Goal: Communication & Community: Answer question/provide support

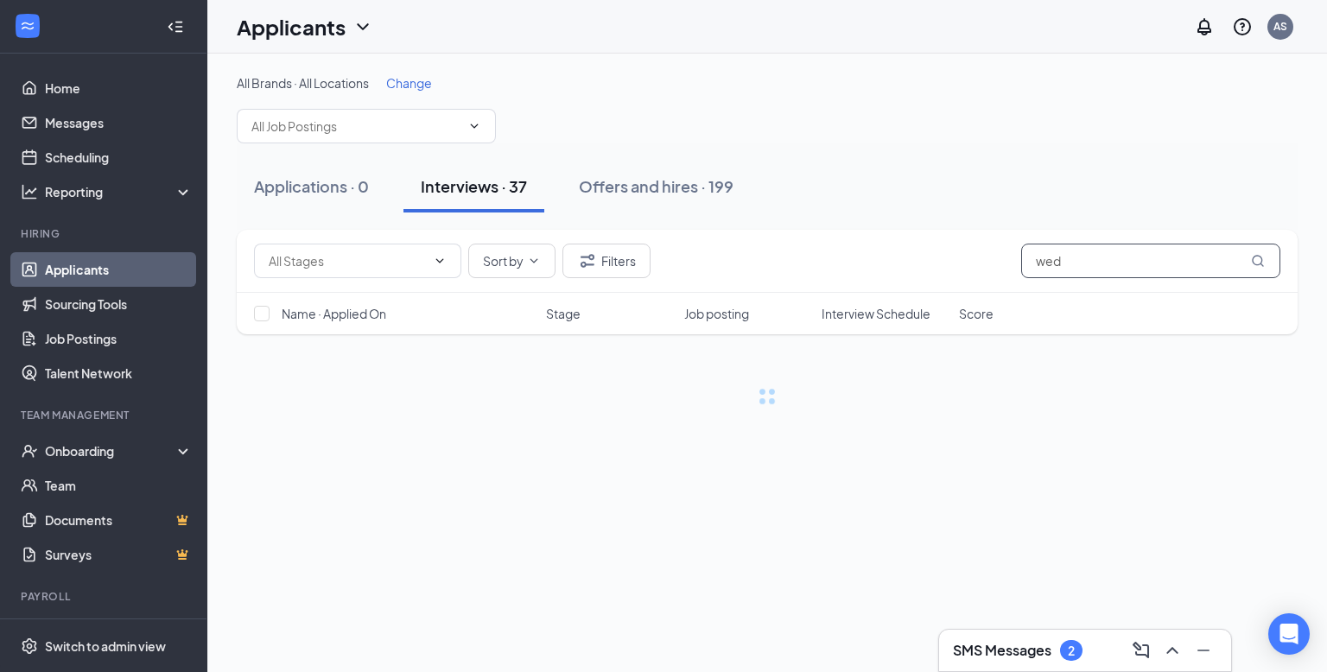
click at [1071, 263] on input "wed" at bounding box center [1150, 261] width 259 height 35
type input "w"
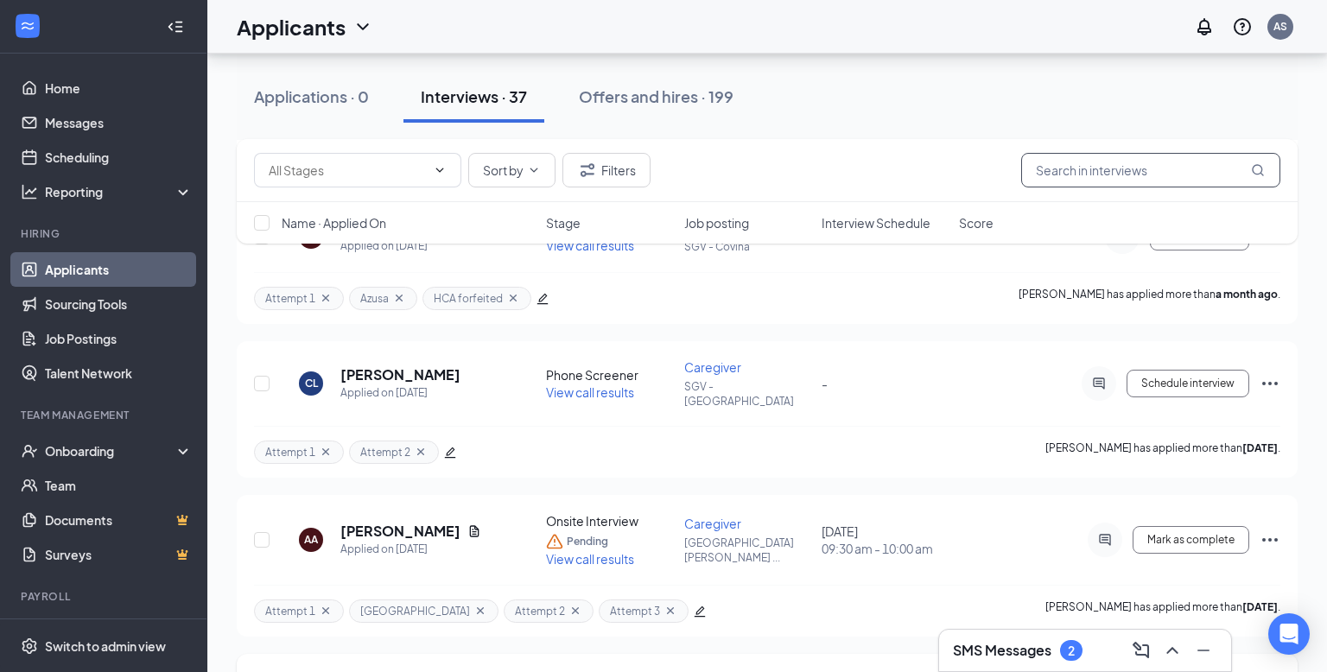
scroll to position [4956, 0]
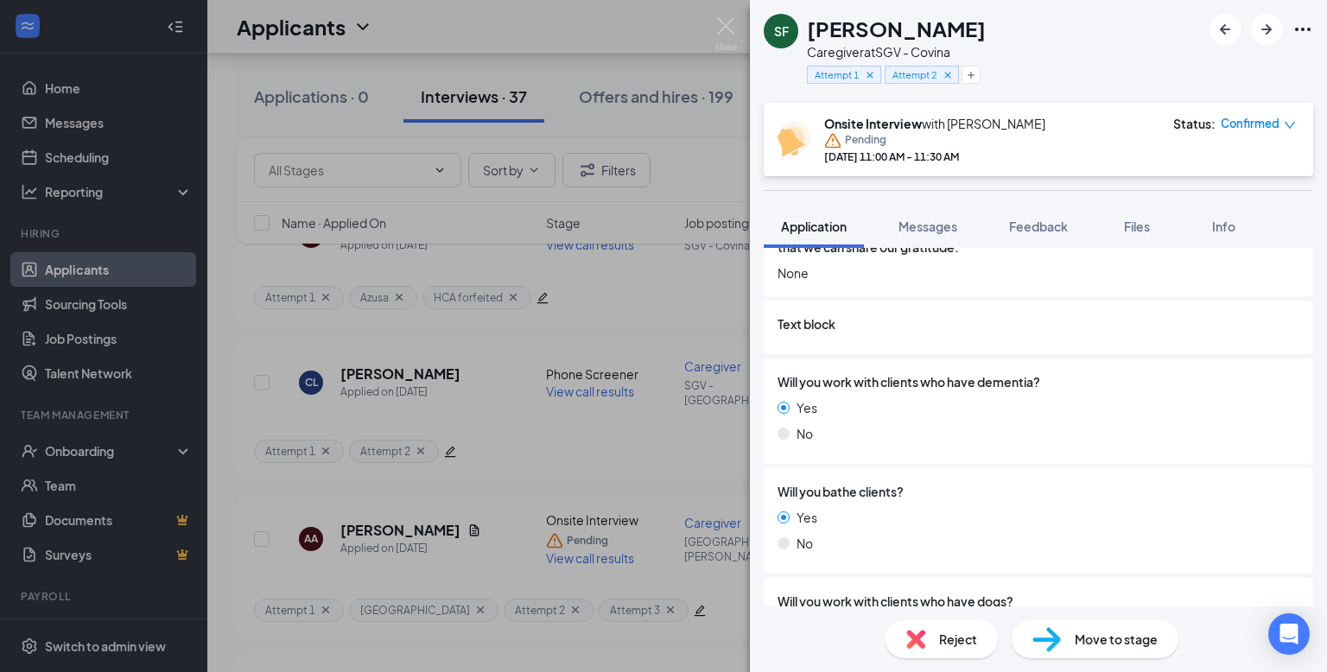
scroll to position [1337, 0]
click at [1053, 233] on span "Feedback" at bounding box center [1038, 227] width 59 height 16
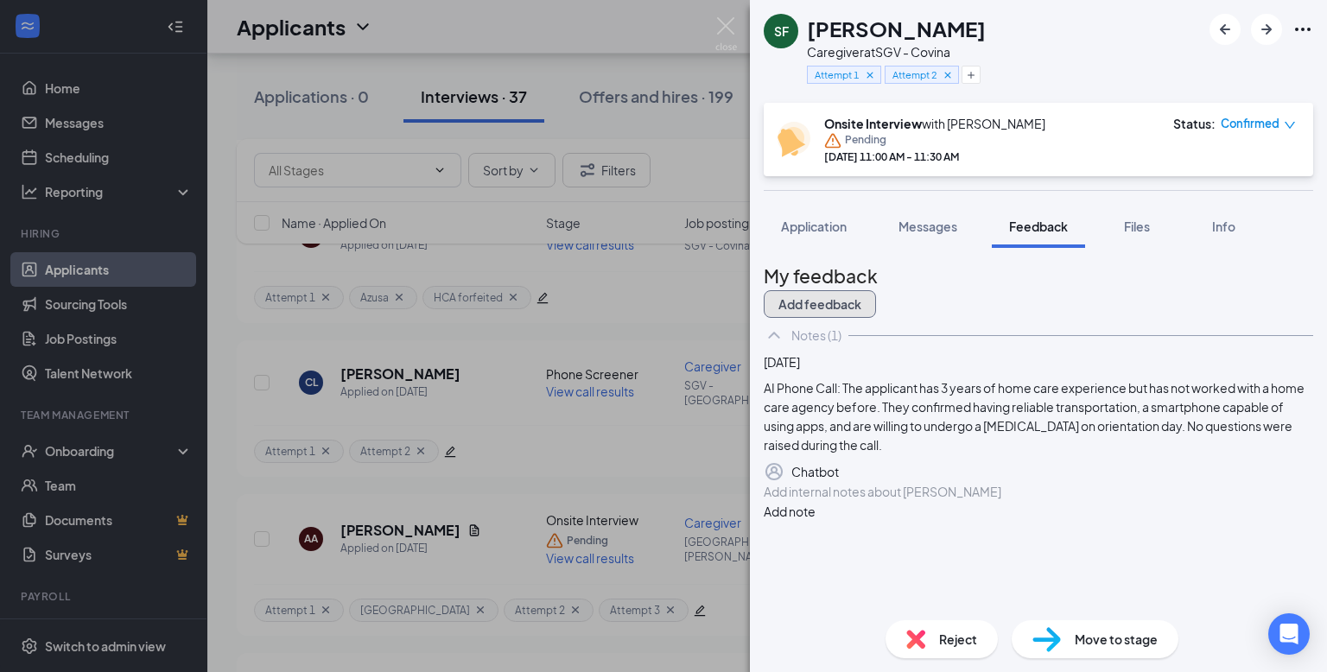
click at [876, 302] on button "Add feedback" at bounding box center [820, 304] width 112 height 28
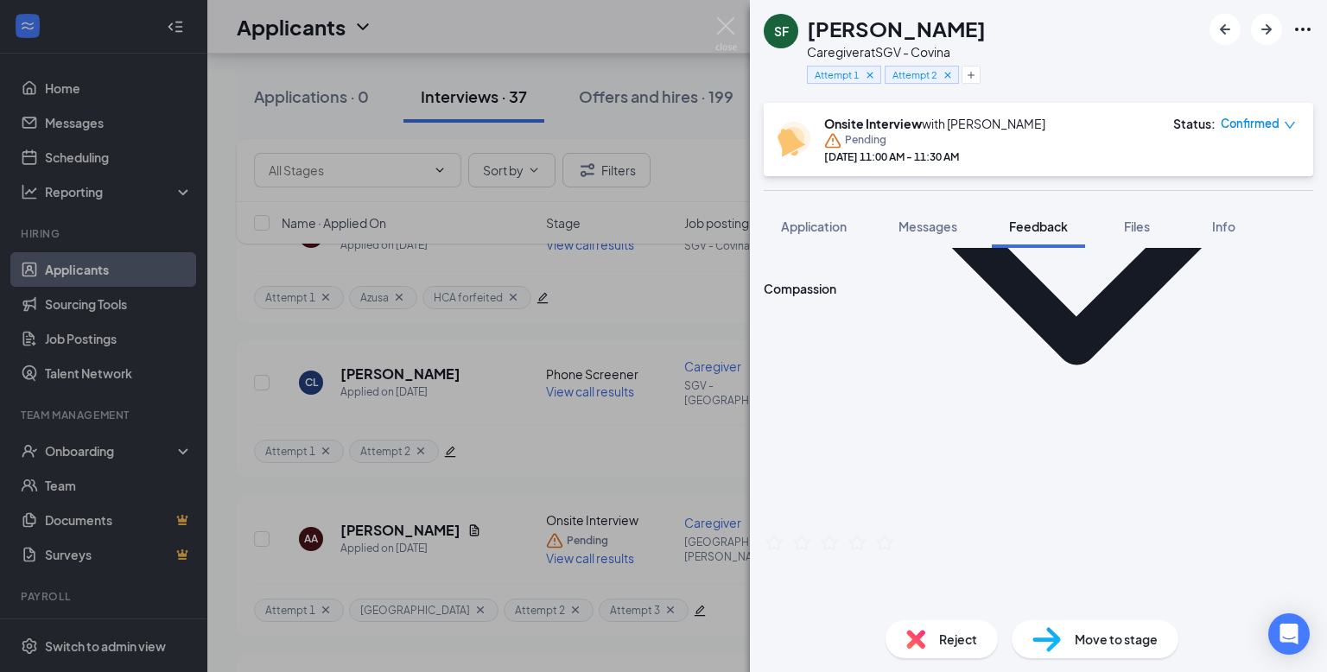
scroll to position [411, 0]
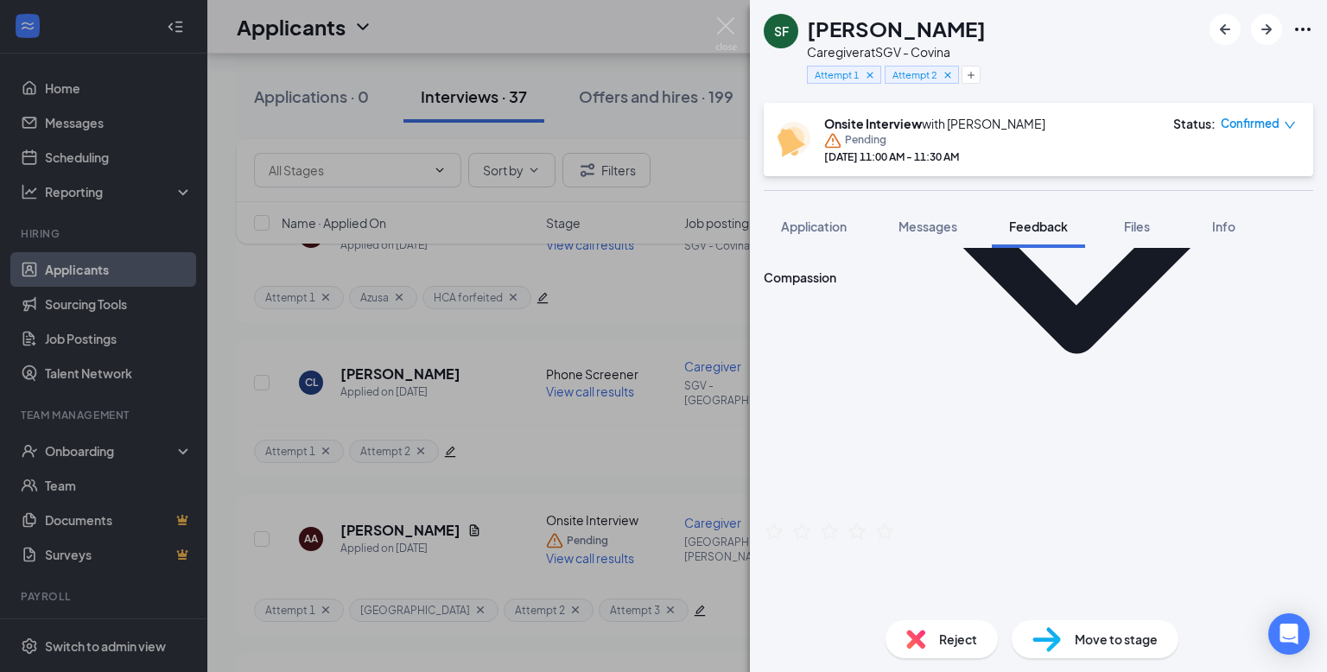
type textarea "#"
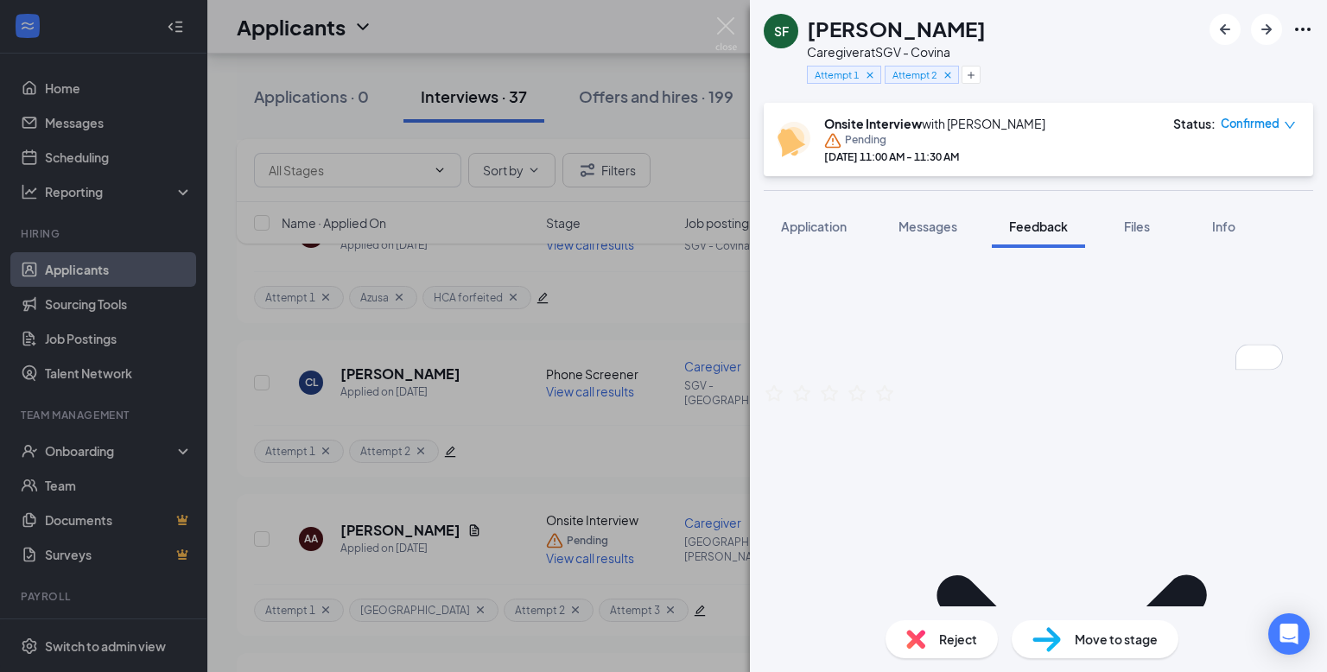
scroll to position [563, 0]
type textarea "3 years as a caregiver..Started at Morningstar [GEOGRAPHIC_DATA]"
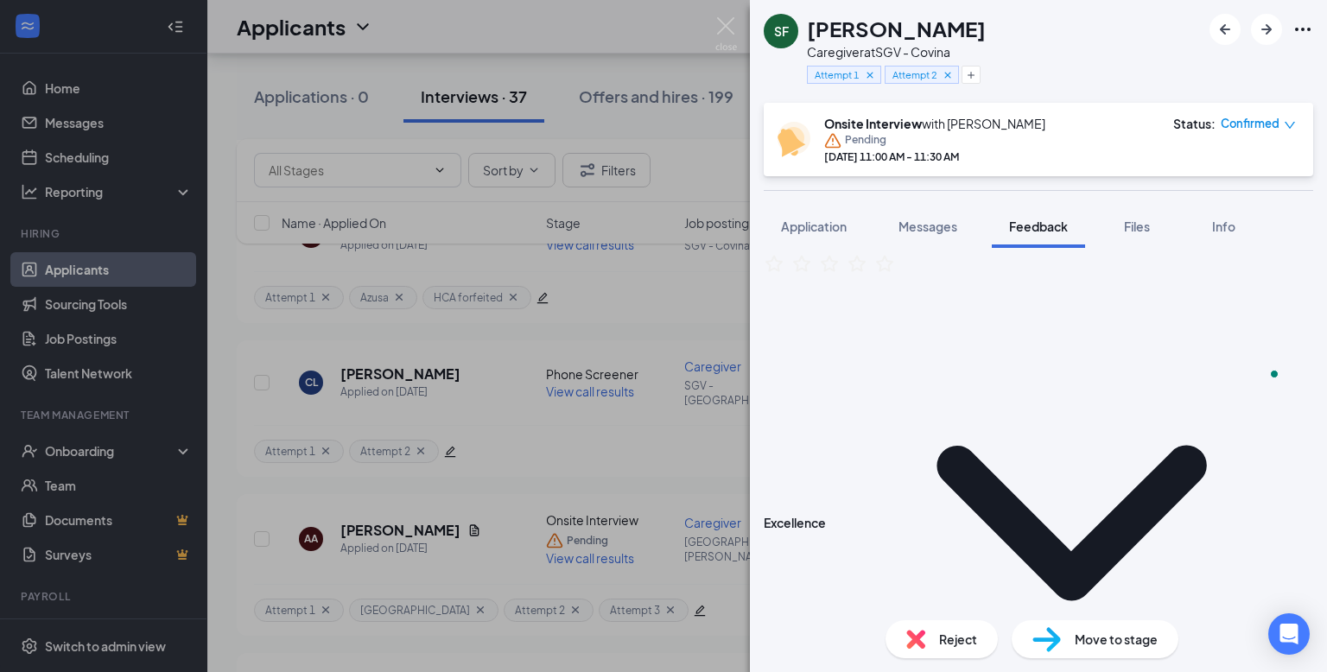
scroll to position [701, 0]
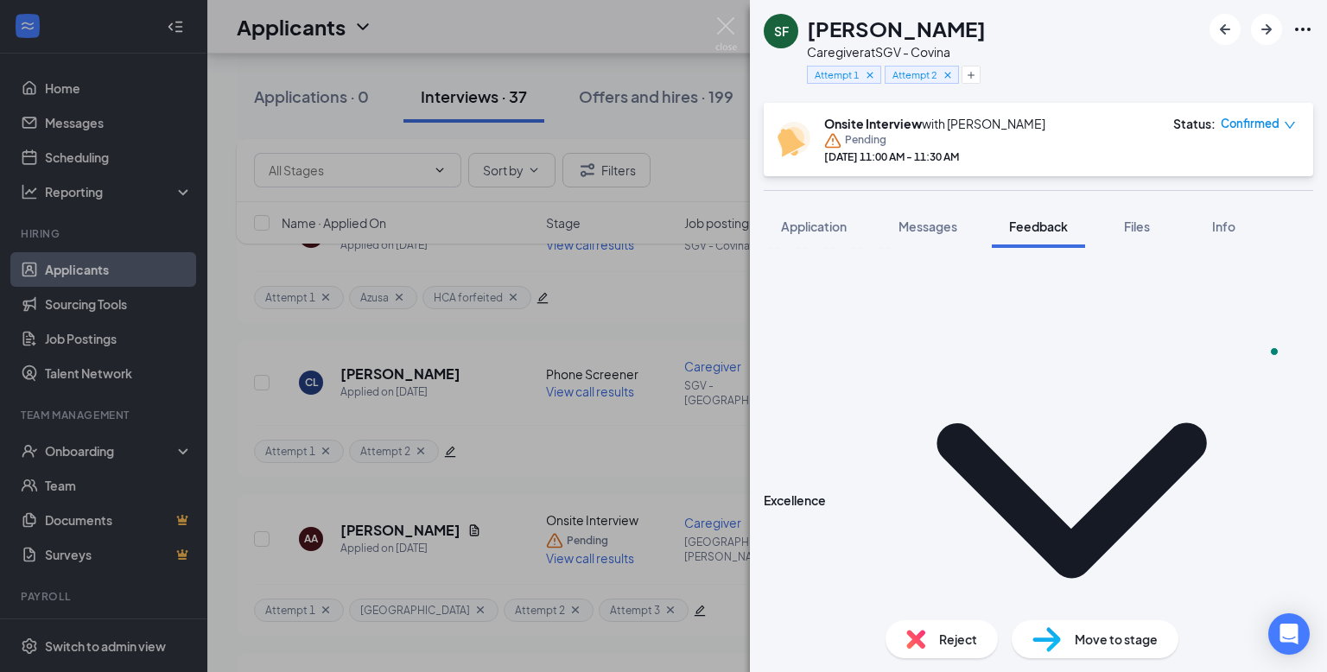
type textarea "Yes"
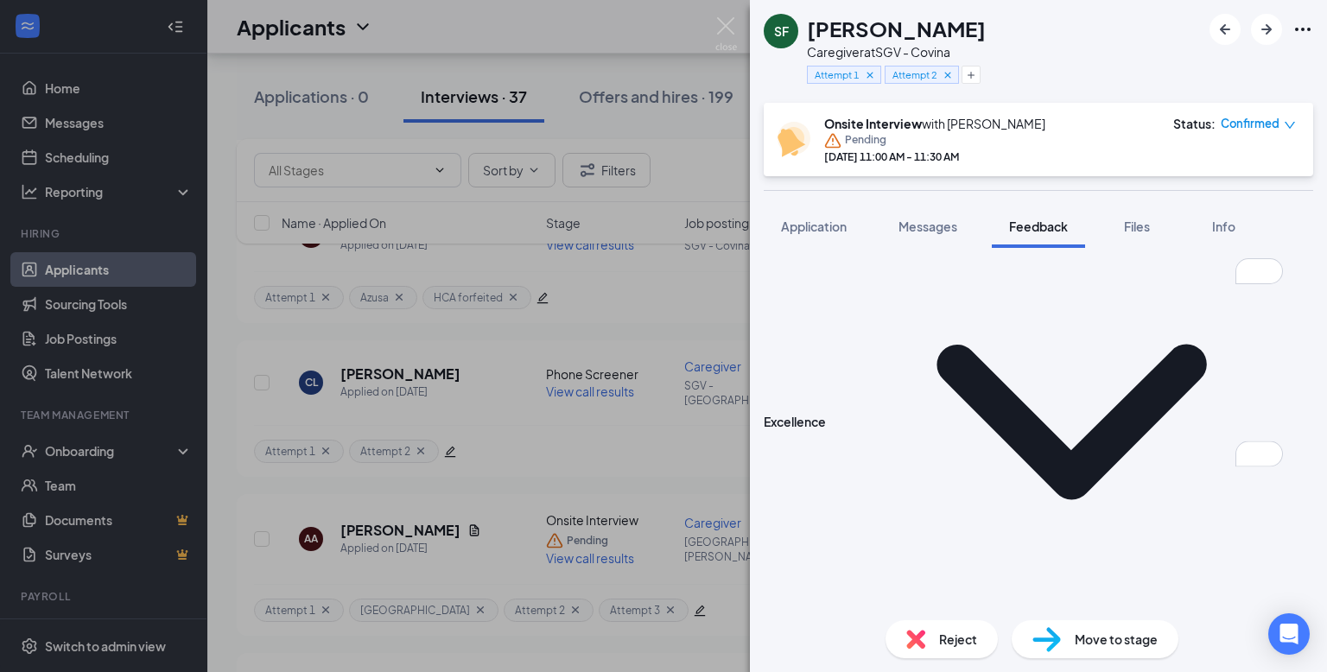
scroll to position [812, 0]
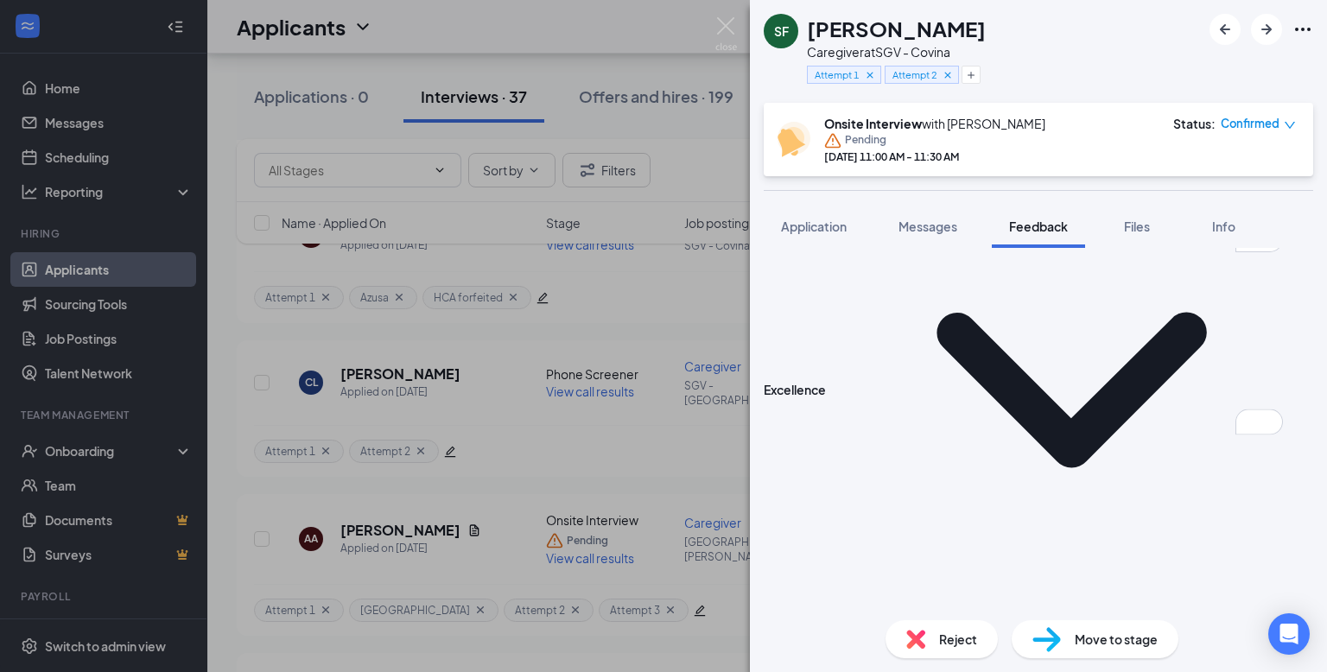
type textarea "TB- not available HCA- needs to be renewed."
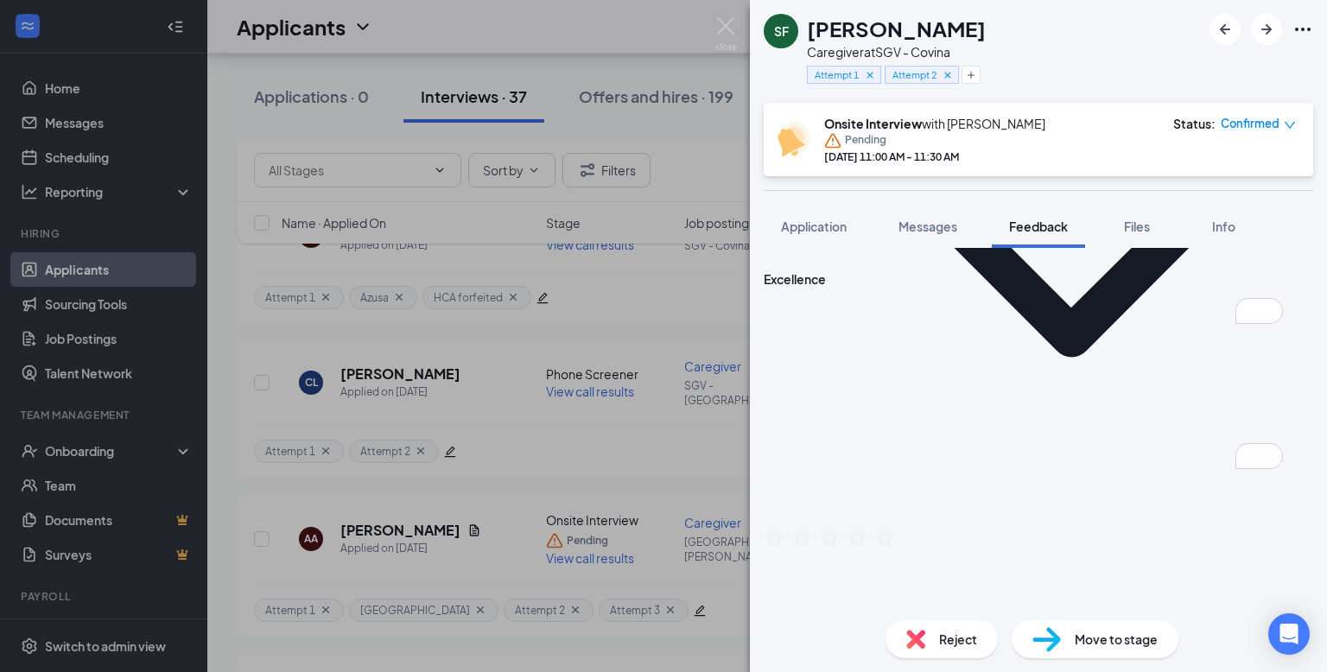
scroll to position [940, 0]
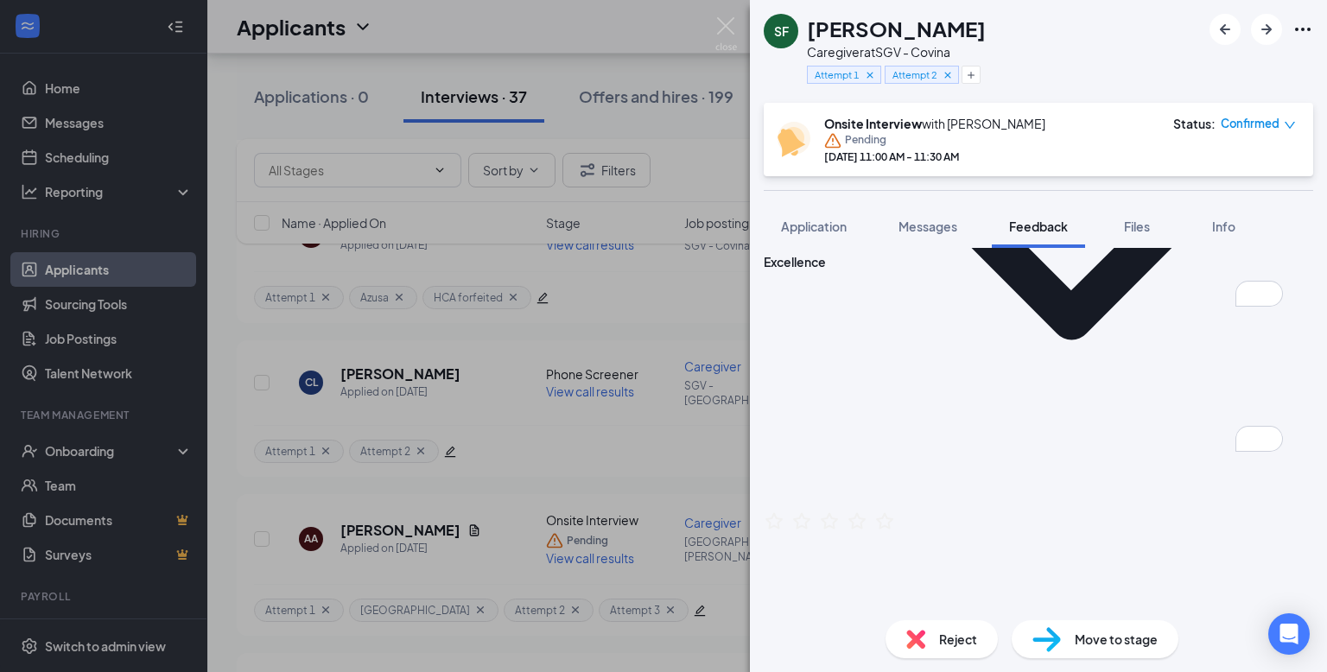
type textarea "Yes"
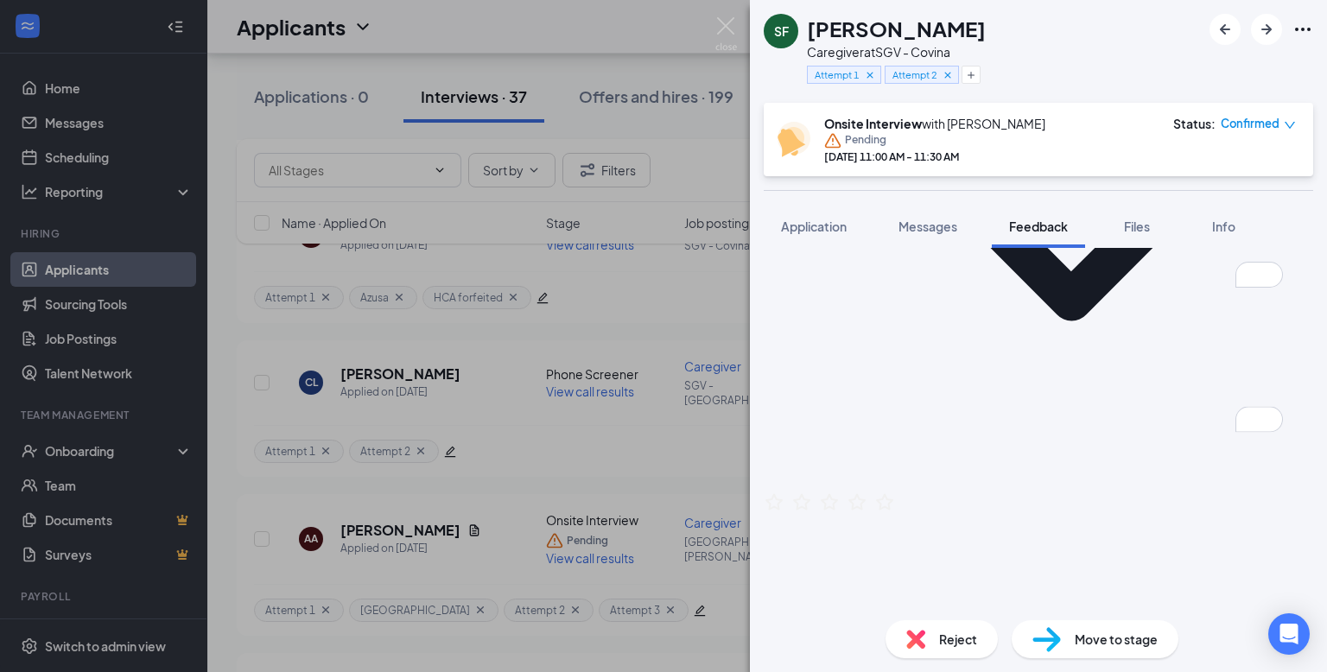
type textarea "Open availablilty"
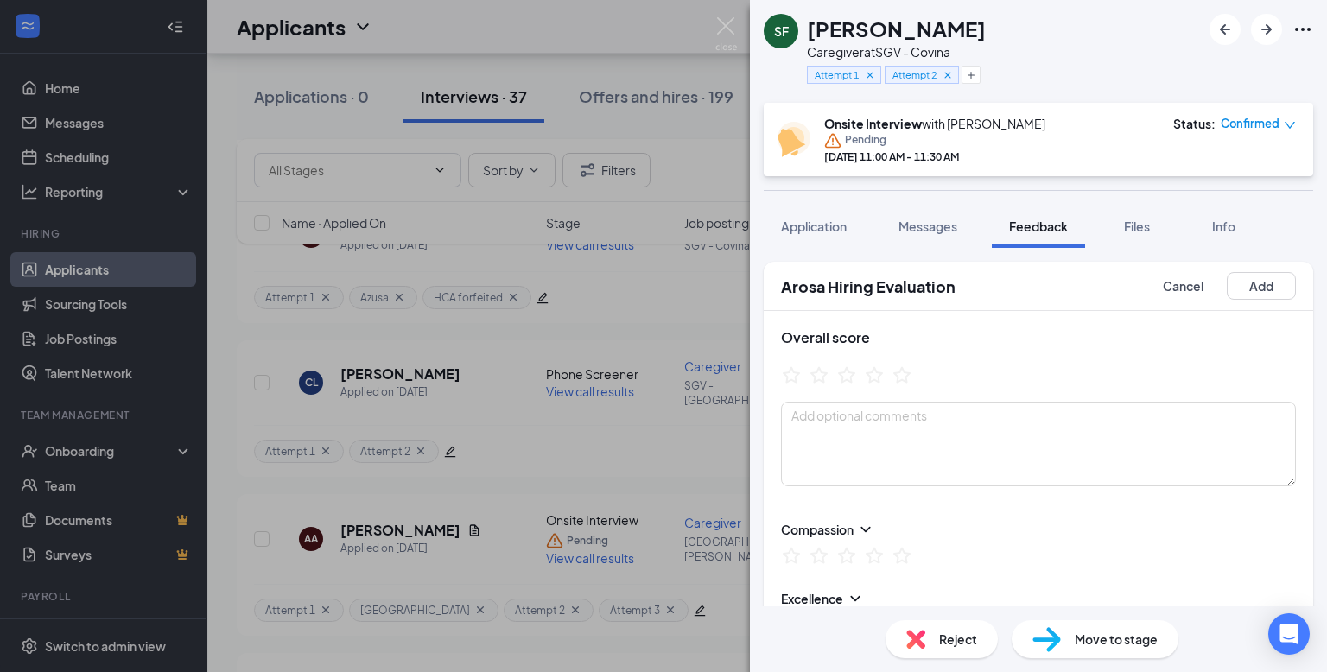
scroll to position [1113, 0]
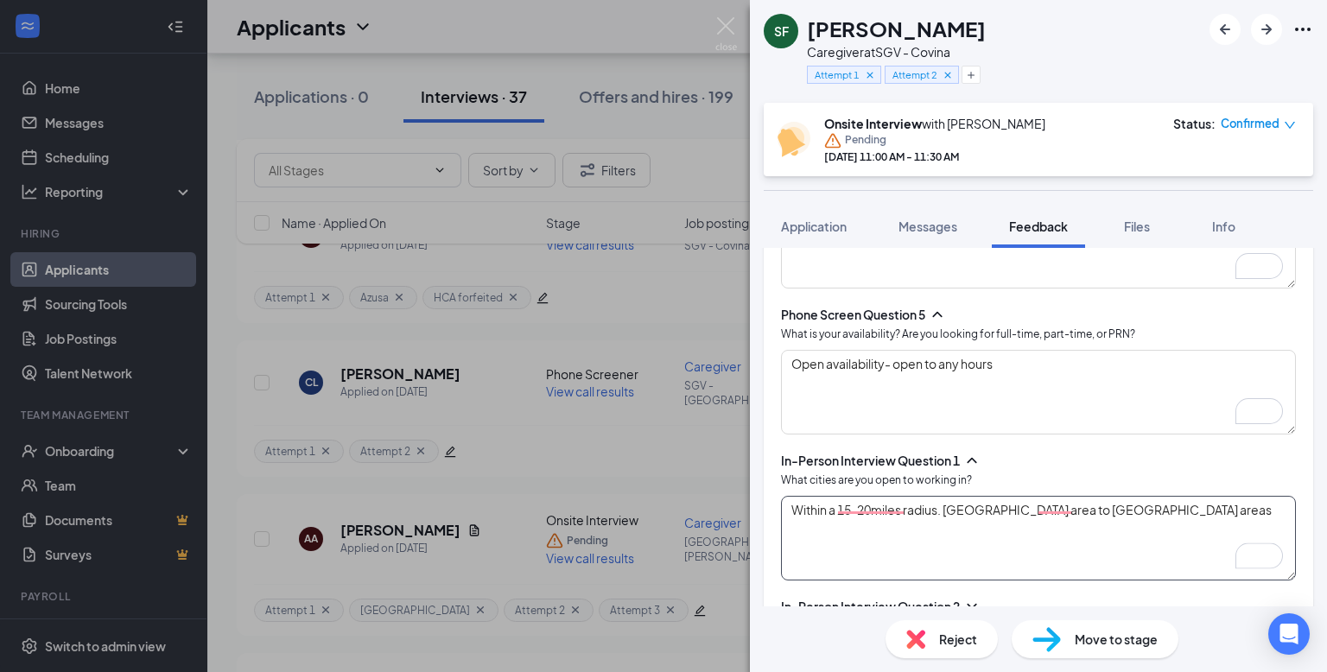
click at [944, 504] on textarea "Within a 15-20miles radius. Pomona area to North Hollywood areas" at bounding box center [1038, 538] width 515 height 85
type textarea "Within a 15-20miles radius.Will to travel Pomona area to North Hollywood areas"
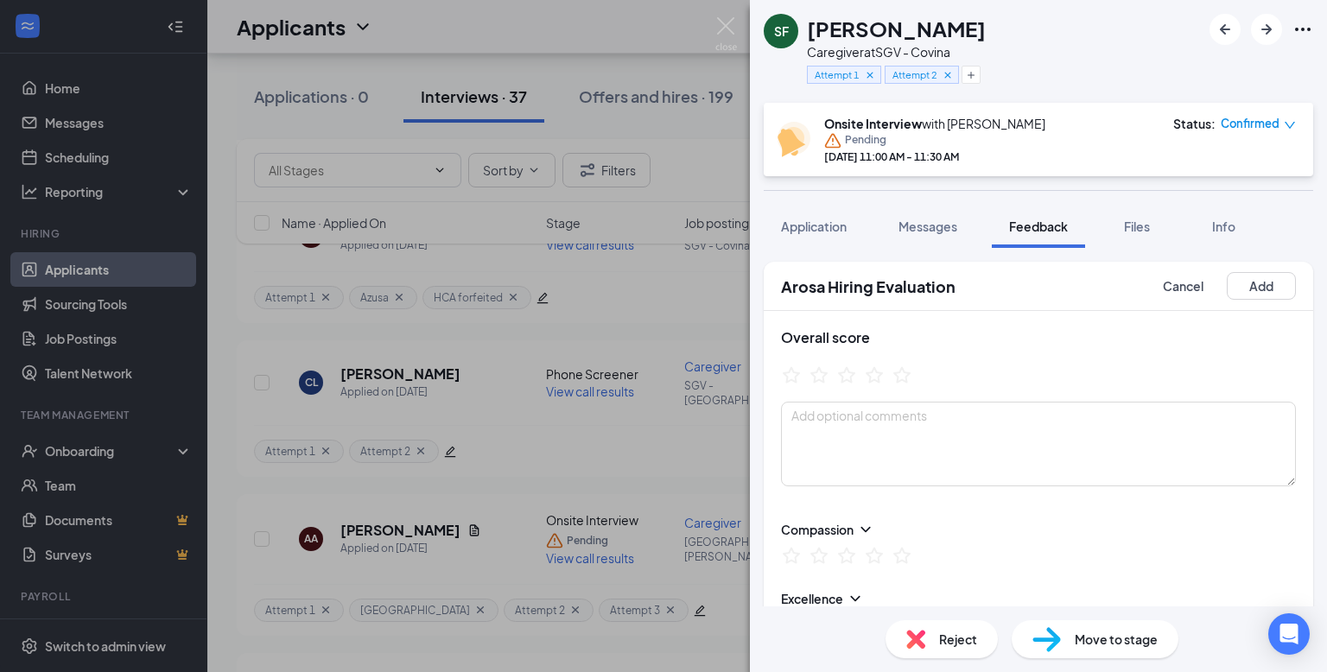
scroll to position [1626, 0]
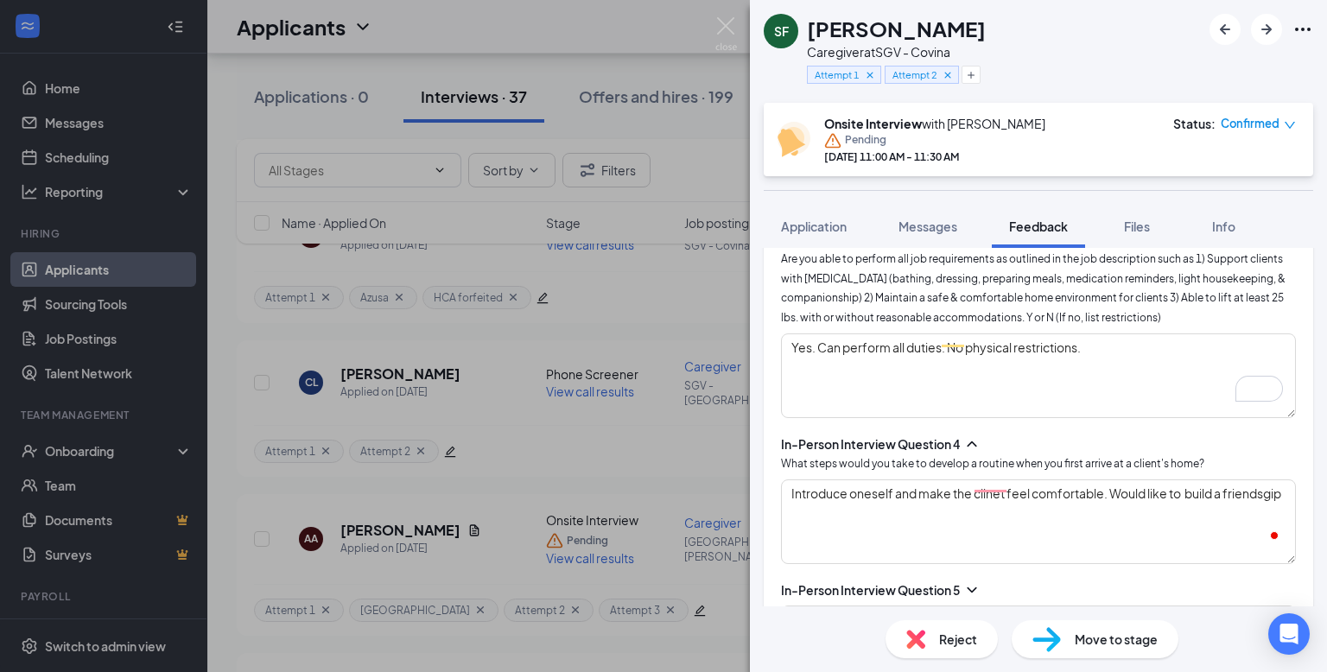
type textarea "Introduce oneself and make the clinet feel comfortable. Would like to build a f…"
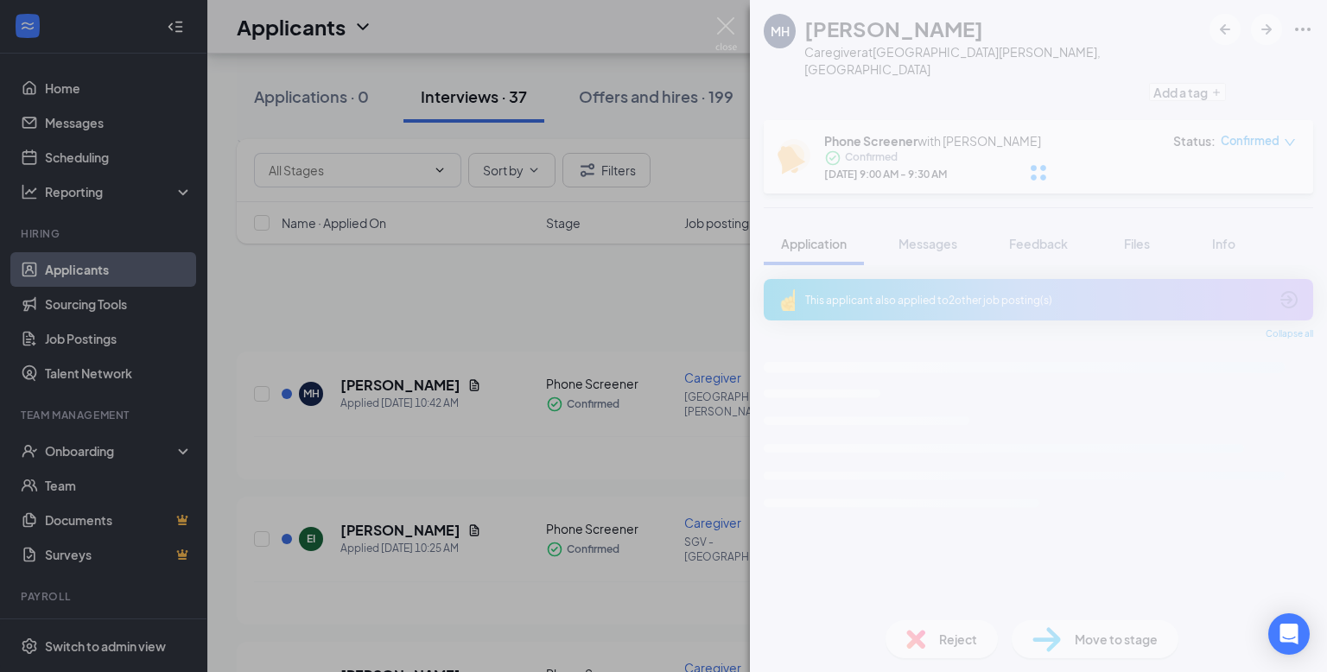
scroll to position [4956, 0]
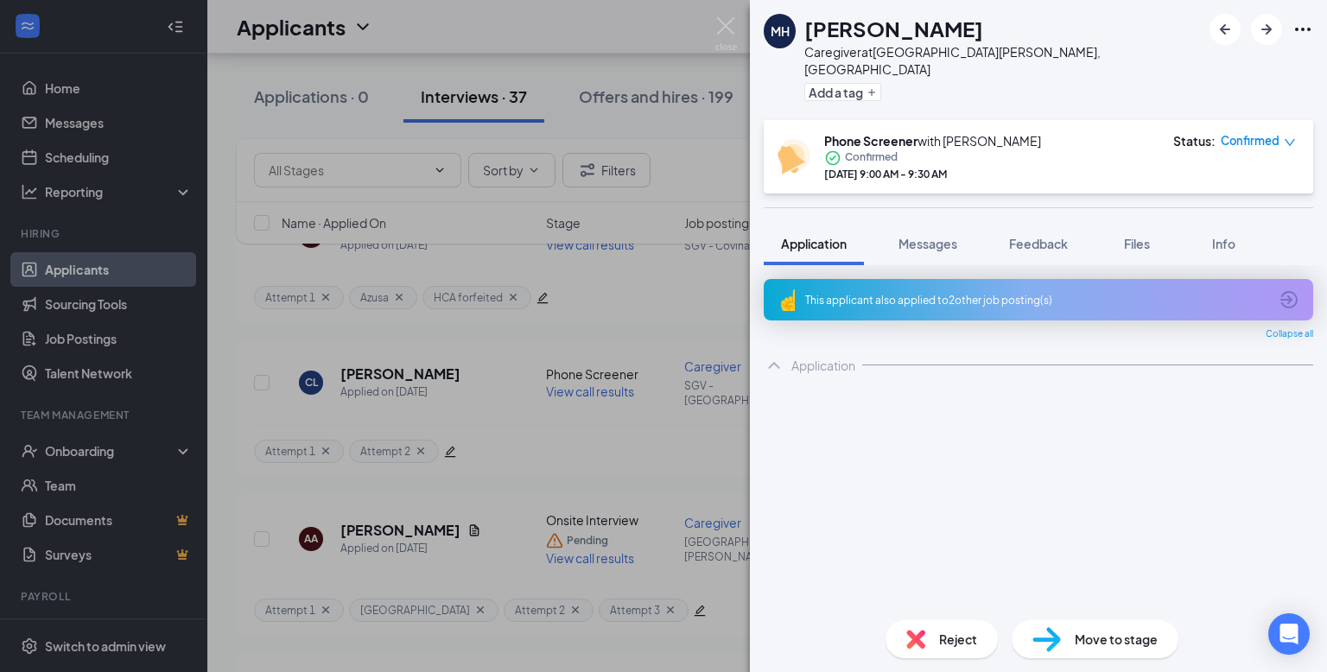
click at [733, 30] on img at bounding box center [726, 34] width 22 height 34
click at [729, 29] on div "Applicants AS" at bounding box center [767, 27] width 1120 height 54
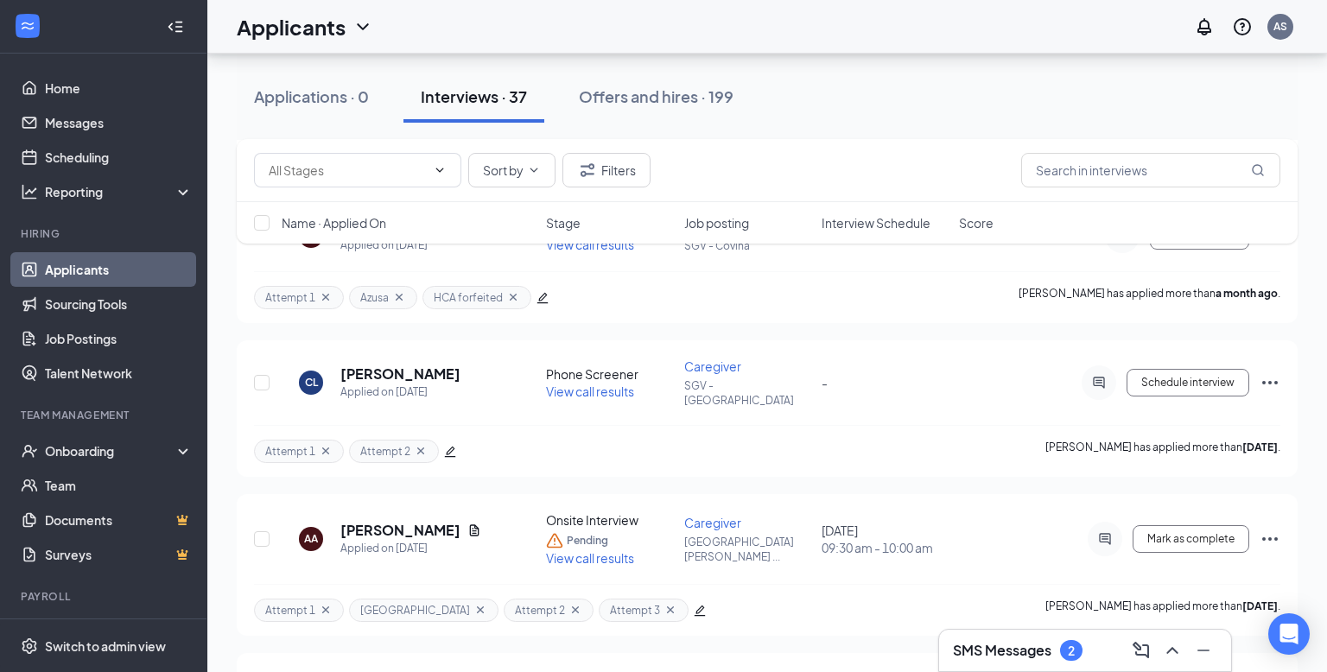
scroll to position [4956, 0]
